Goal: Navigation & Orientation: Find specific page/section

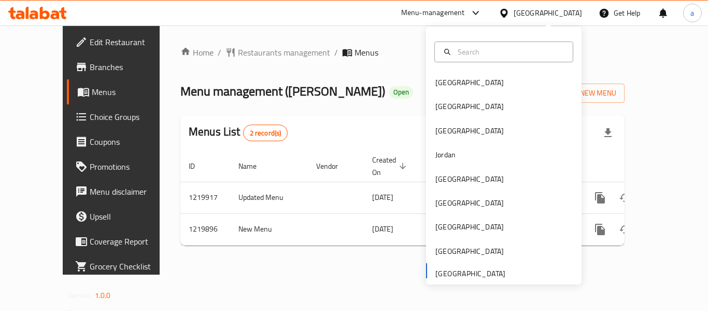
click at [381, 33] on div "Home / Restaurants management / Menus Menu management ( [PERSON_NAME] ) Open Ad…" at bounding box center [403, 149] width 486 height 249
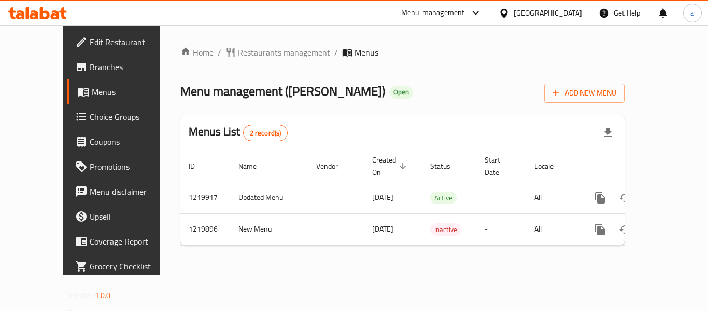
click at [417, 12] on div "Menu-management" at bounding box center [433, 13] width 64 height 12
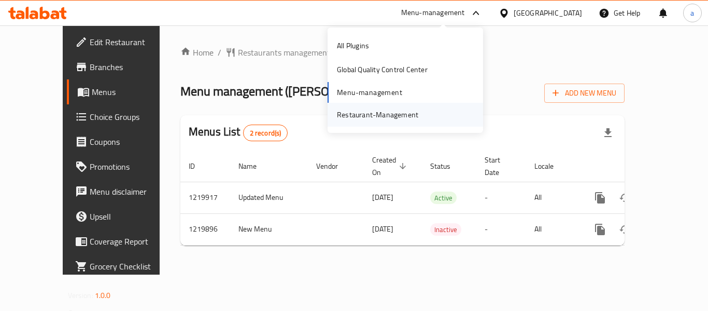
click at [383, 113] on div "Restaurant-Management" at bounding box center [377, 114] width 81 height 11
